Goal: Navigation & Orientation: Find specific page/section

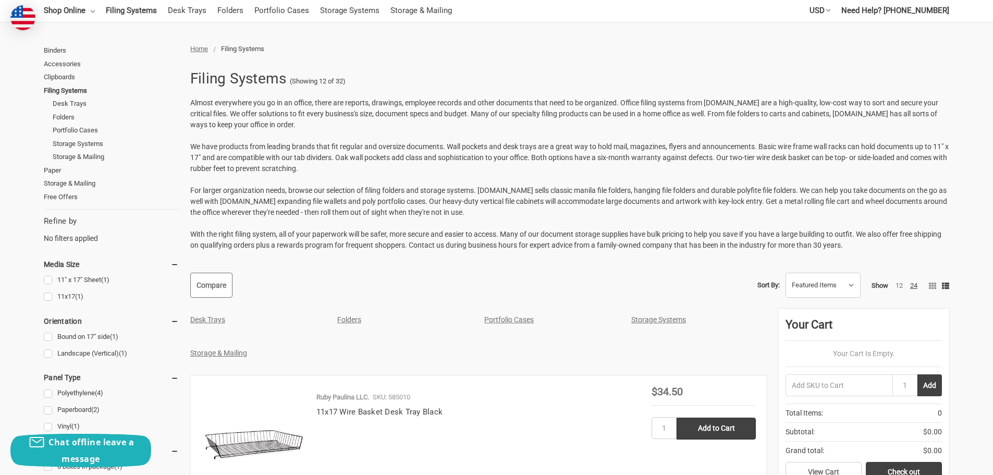
scroll to position [104, 0]
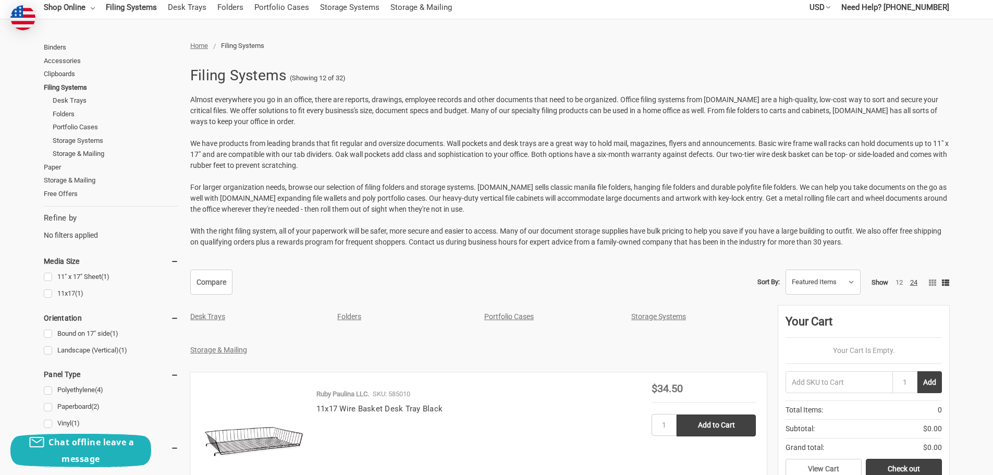
click at [658, 320] on link "Storage Systems" at bounding box center [658, 316] width 55 height 8
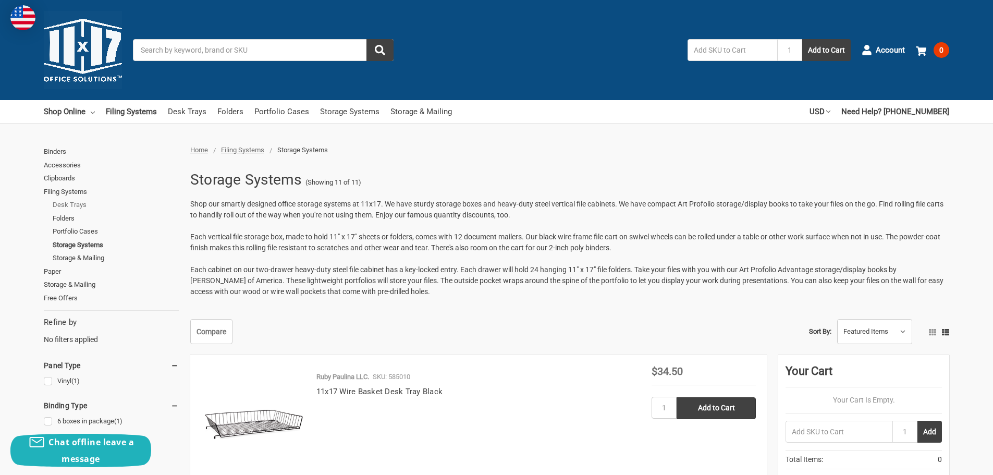
click at [76, 205] on link "Desk Trays" at bounding box center [116, 205] width 126 height 14
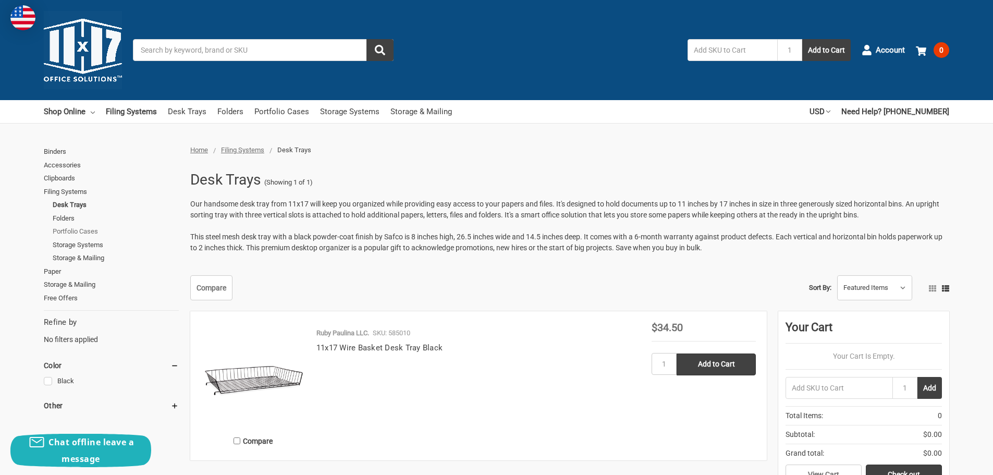
click at [84, 231] on link "Portfolio Cases" at bounding box center [116, 232] width 126 height 14
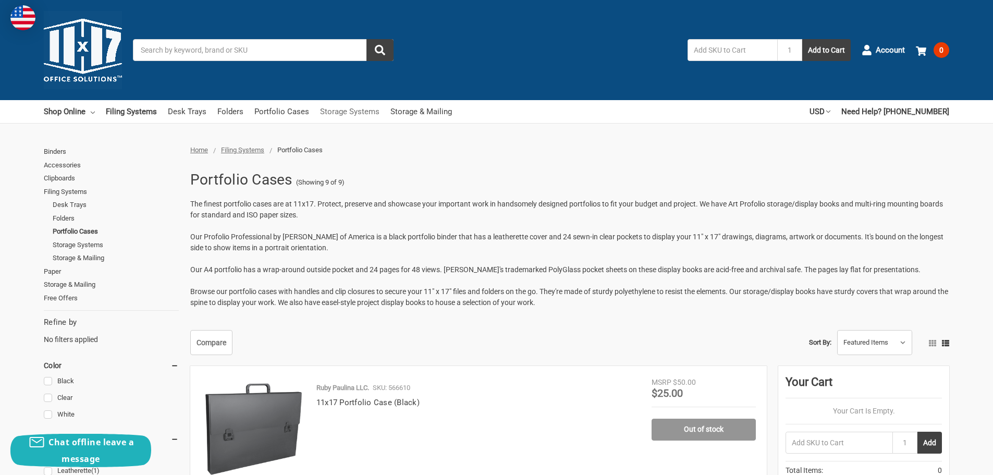
click at [352, 111] on link "Storage Systems" at bounding box center [349, 111] width 59 height 23
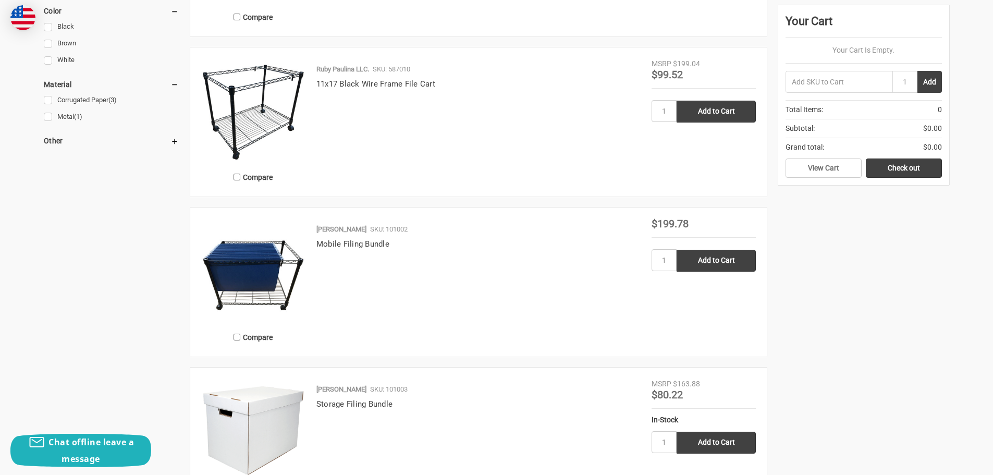
scroll to position [417, 0]
